Goal: Find contact information: Find contact information

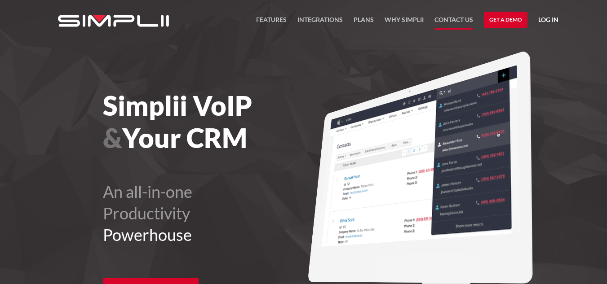
click at [449, 16] on link "Contact US" at bounding box center [453, 21] width 39 height 15
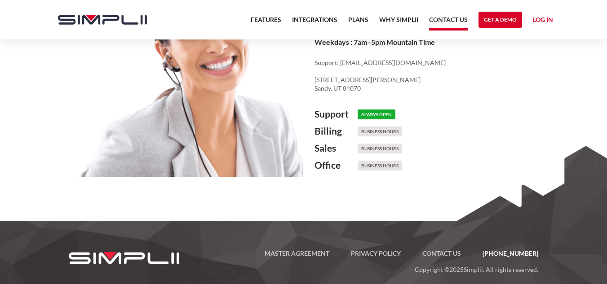
scroll to position [543, 0]
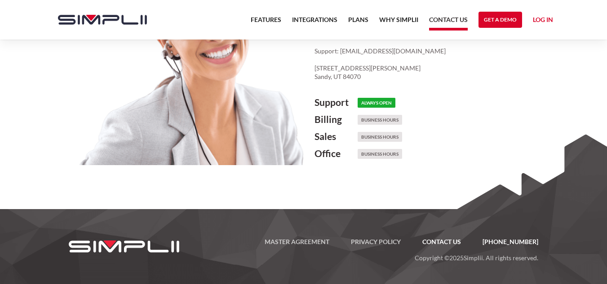
click at [447, 242] on link "Contact US" at bounding box center [441, 242] width 60 height 11
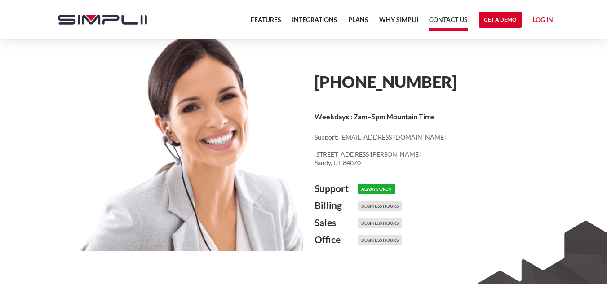
scroll to position [543, 0]
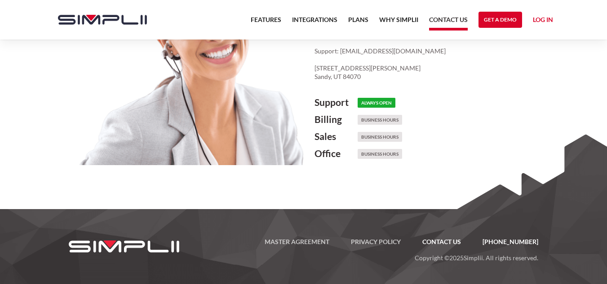
click at [456, 240] on link "Contact US" at bounding box center [441, 242] width 60 height 11
